Goal: Task Accomplishment & Management: Complete application form

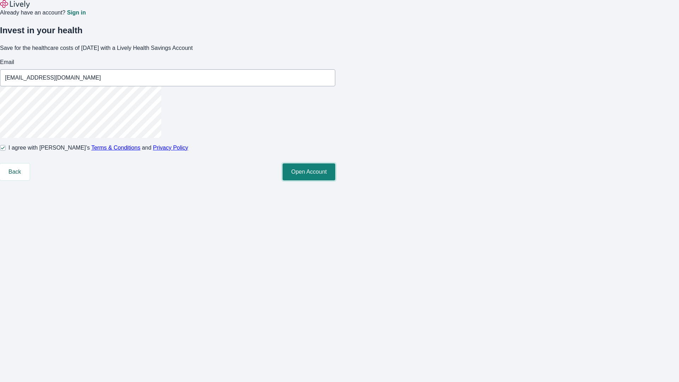
click at [335, 180] on button "Open Account" at bounding box center [308, 171] width 53 height 17
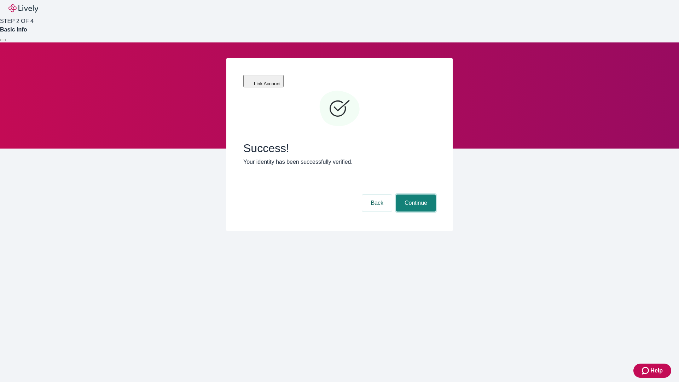
click at [415, 194] on button "Continue" at bounding box center [416, 202] width 40 height 17
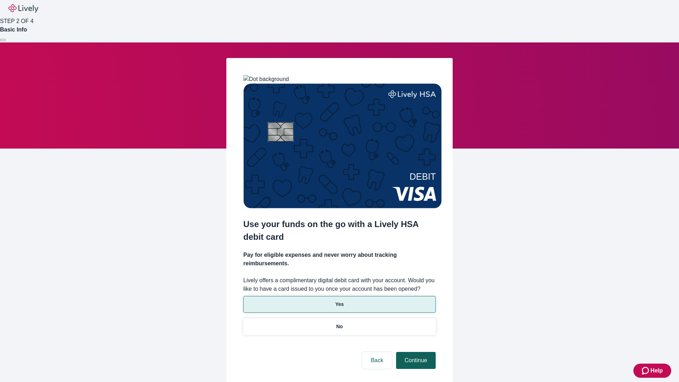
click at [339, 323] on p "No" at bounding box center [339, 326] width 7 height 7
click at [415, 352] on button "Continue" at bounding box center [416, 360] width 40 height 17
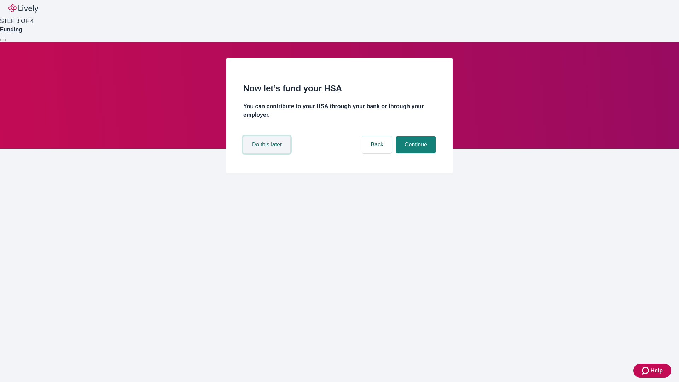
click at [268, 153] on button "Do this later" at bounding box center [266, 144] width 47 height 17
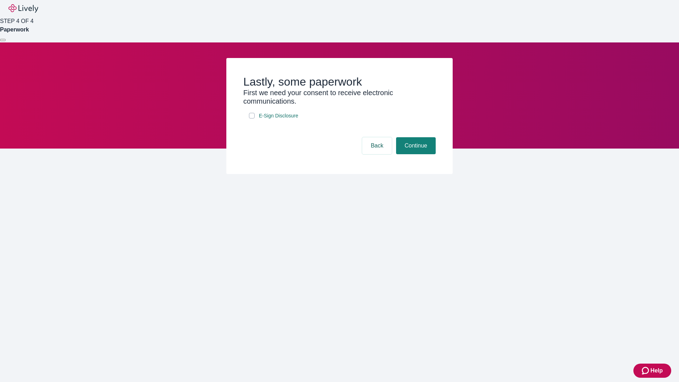
click at [252, 118] on input "E-Sign Disclosure" at bounding box center [252, 116] width 6 height 6
checkbox input "true"
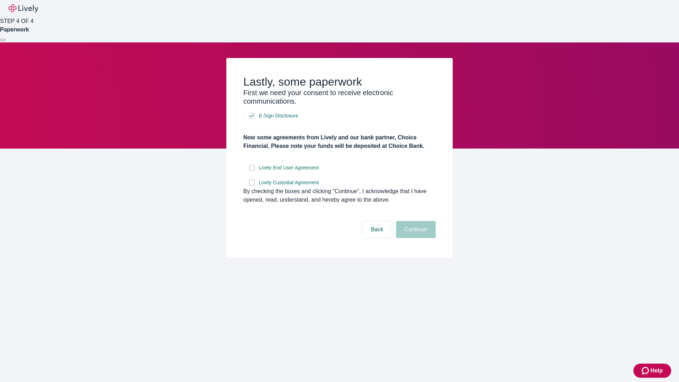
click at [252, 170] on input "Lively End User Agreement" at bounding box center [252, 168] width 6 height 6
checkbox input "true"
click at [252, 185] on input "Lively Custodial Agreement" at bounding box center [252, 183] width 6 height 6
checkbox input "true"
click at [415, 238] on button "Continue" at bounding box center [416, 229] width 40 height 17
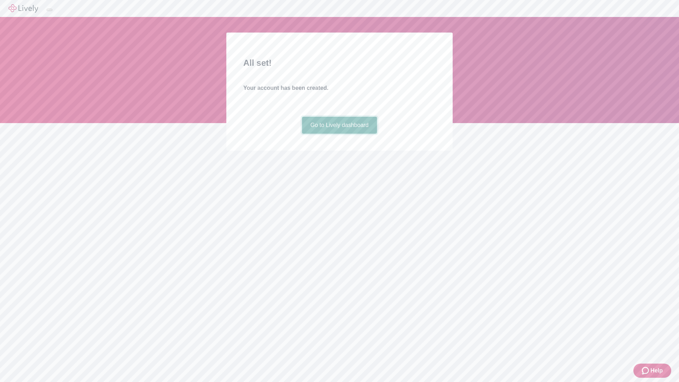
click at [339, 134] on link "Go to Lively dashboard" at bounding box center [339, 125] width 75 height 17
